Goal: Task Accomplishment & Management: Manage account settings

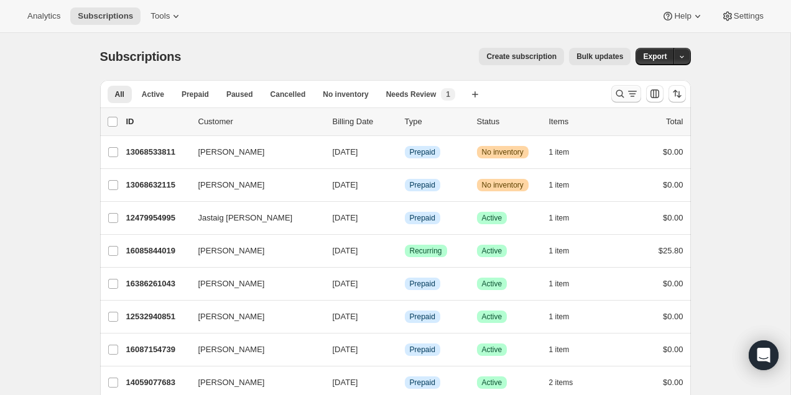
click at [630, 95] on icon "Search and filter results" at bounding box center [632, 94] width 12 height 12
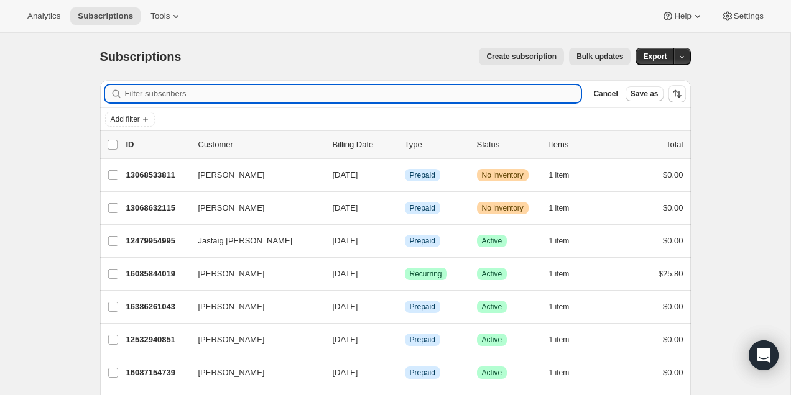
click at [474, 95] on input "Filter subscribers" at bounding box center [353, 93] width 456 height 17
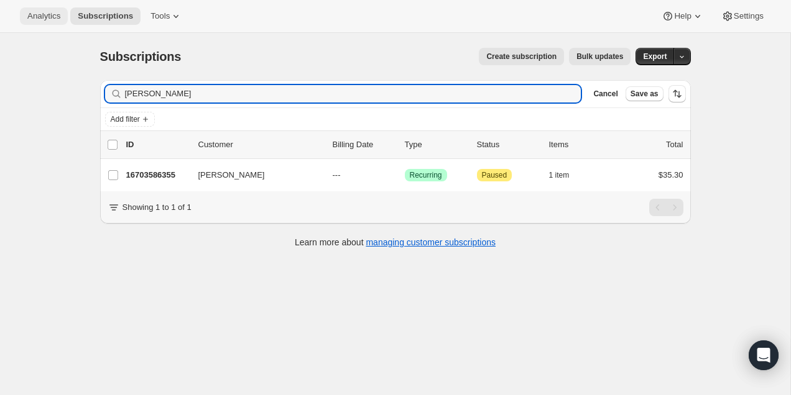
type input "[PERSON_NAME]"
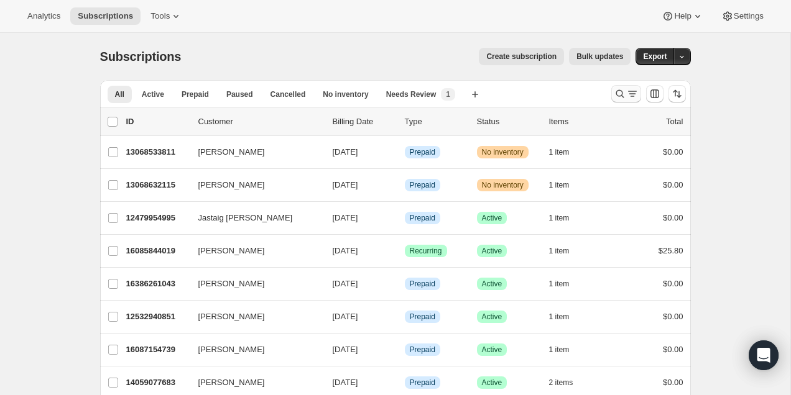
click at [620, 90] on icon "Search and filter results" at bounding box center [620, 94] width 12 height 12
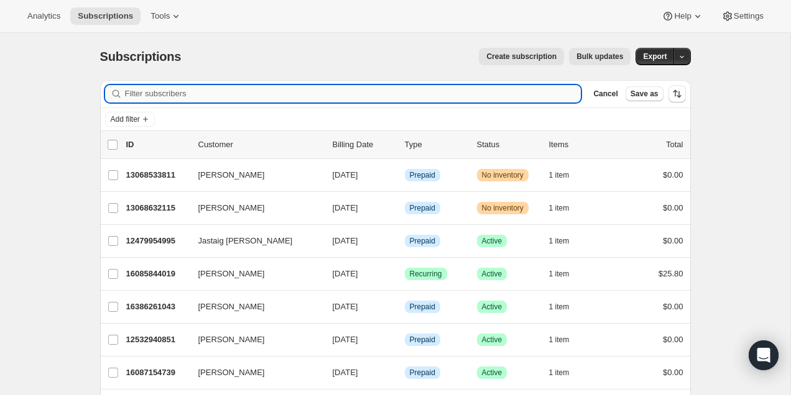
click at [471, 90] on input "Filter subscribers" at bounding box center [353, 93] width 456 height 17
paste input "[PERSON_NAME]"
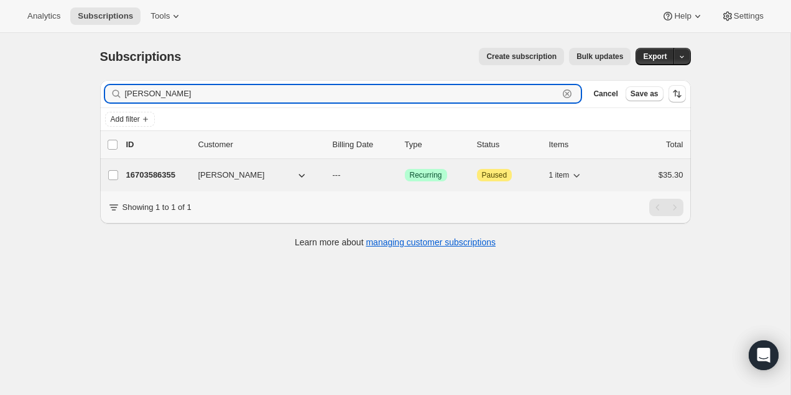
type input "[PERSON_NAME]"
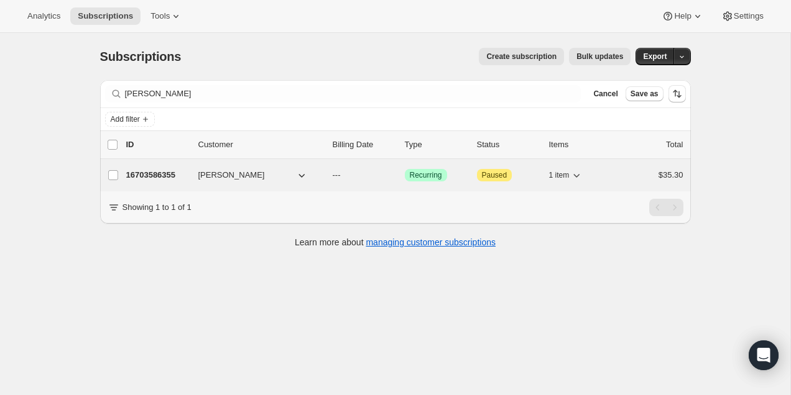
click at [166, 177] on p "16703586355" at bounding box center [157, 175] width 62 height 12
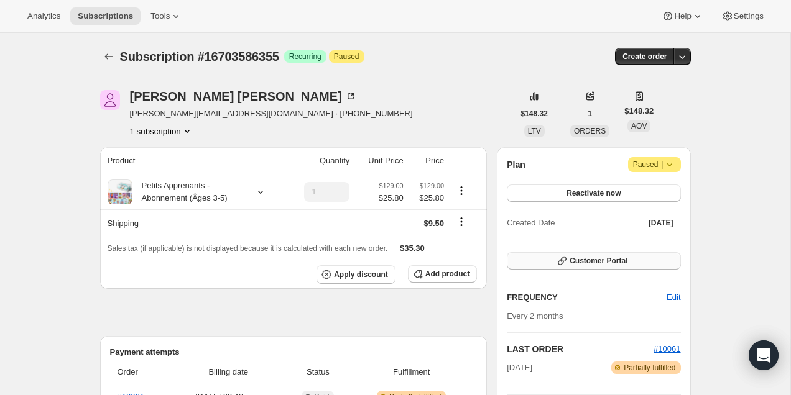
drag, startPoint x: 602, startPoint y: 191, endPoint x: 575, endPoint y: 266, distance: 79.3
click at [575, 265] on div "Plan Attention Paused | Reactivate now Created Date [DATE] Customer Portal FREQ…" at bounding box center [593, 287] width 173 height 261
click at [575, 266] on span "Customer Portal" at bounding box center [599, 261] width 58 height 10
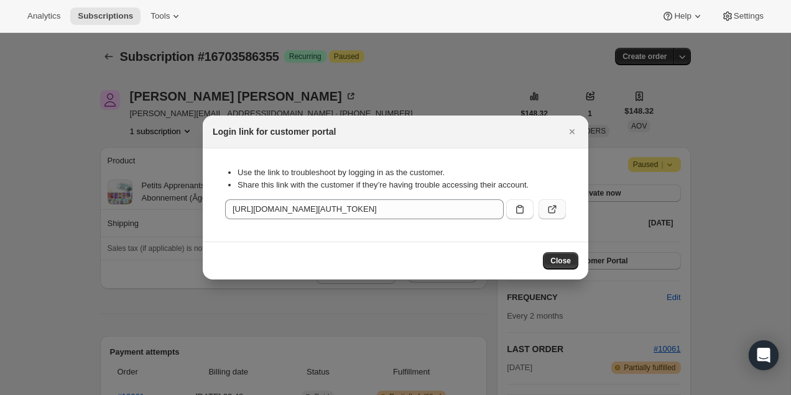
click at [558, 212] on button ":rc9:" at bounding box center [551, 210] width 27 height 20
